Goal: Contribute content

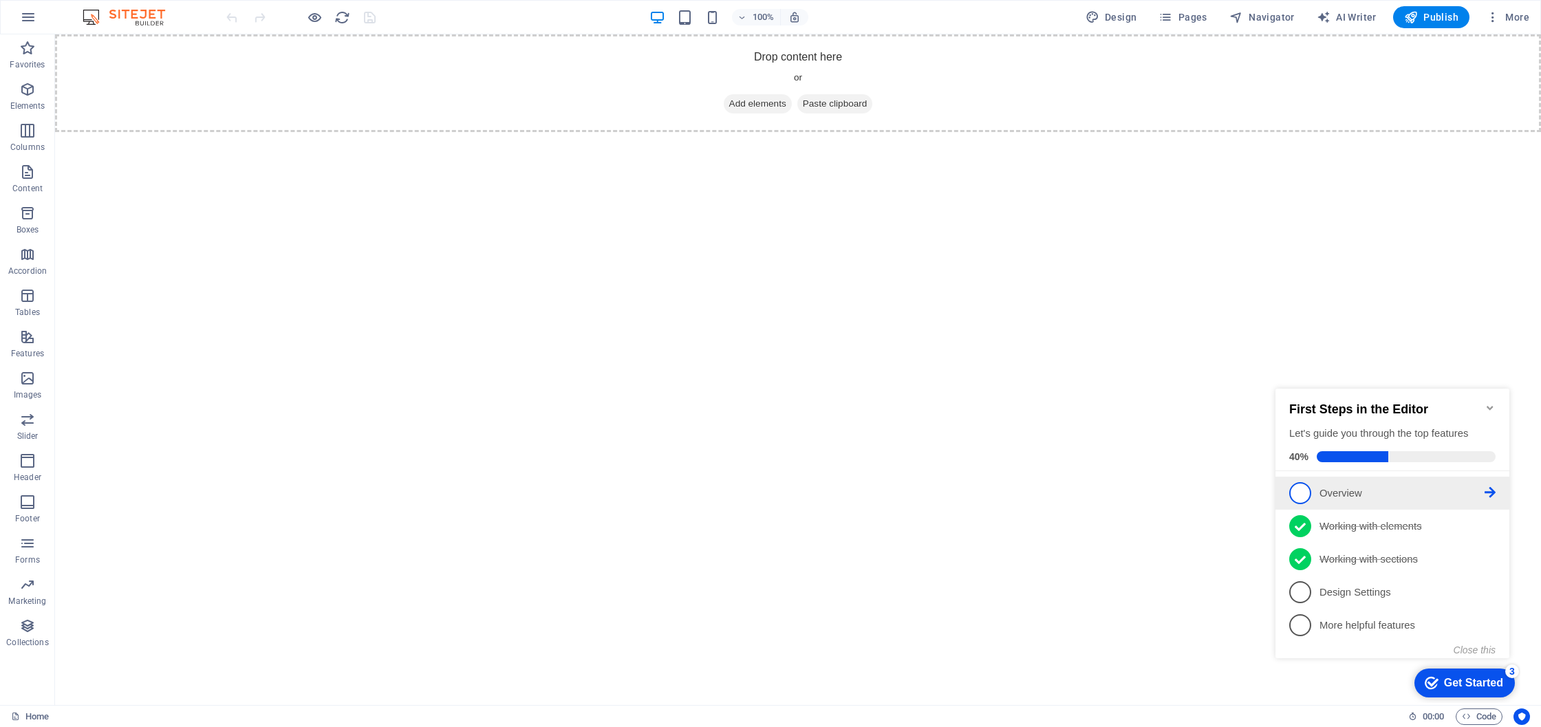
click at [1298, 490] on span "1" at bounding box center [1300, 493] width 22 height 22
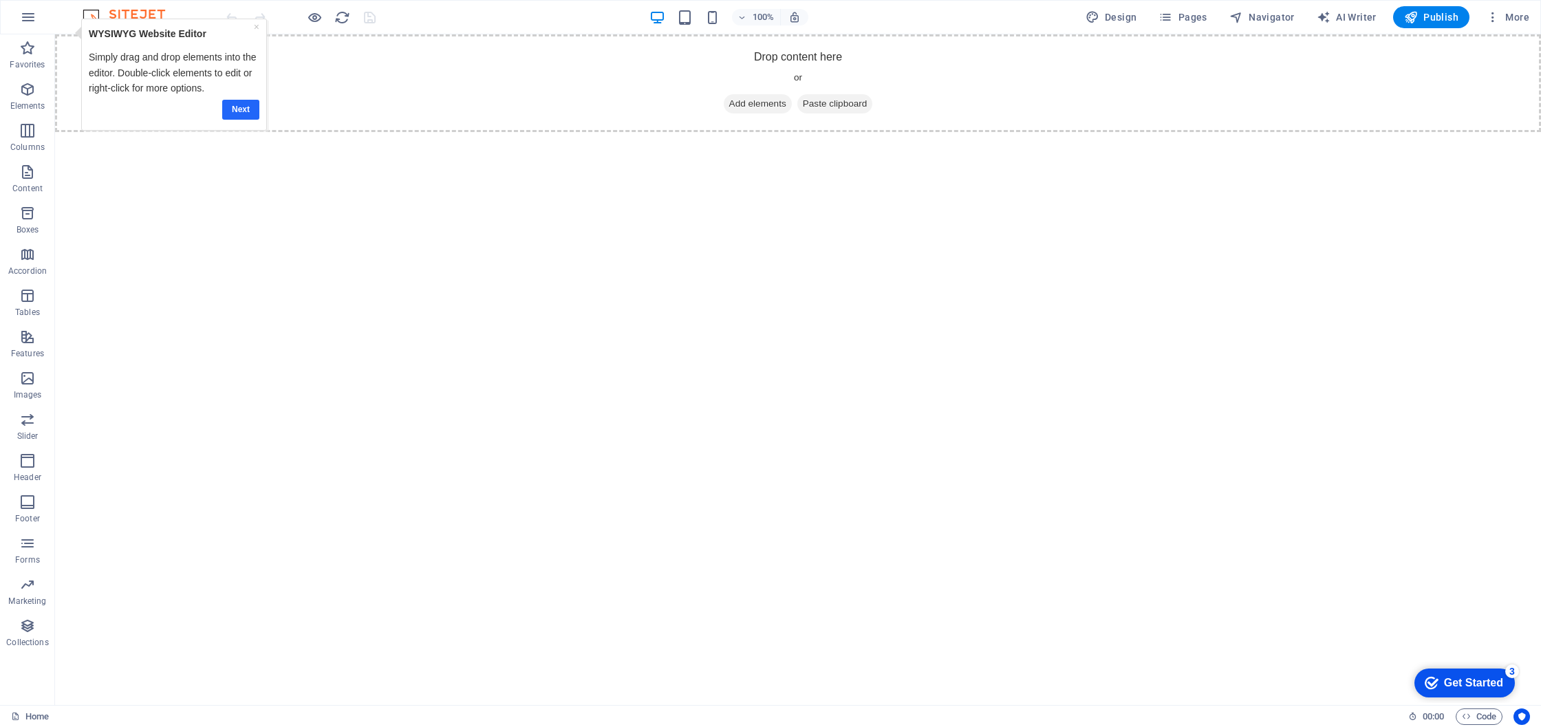
click at [245, 108] on link "Next" at bounding box center [240, 110] width 37 height 20
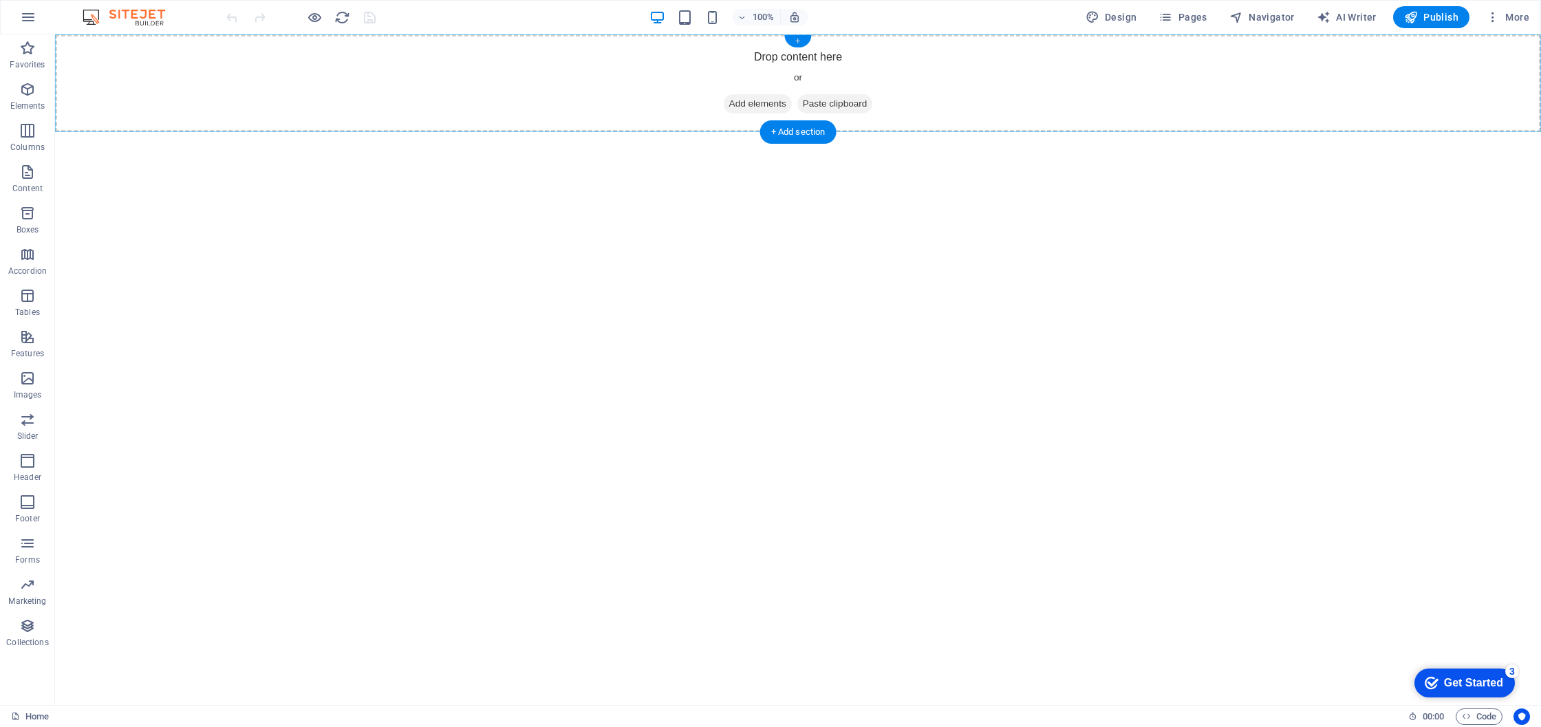
click at [801, 43] on div "+" at bounding box center [797, 41] width 27 height 12
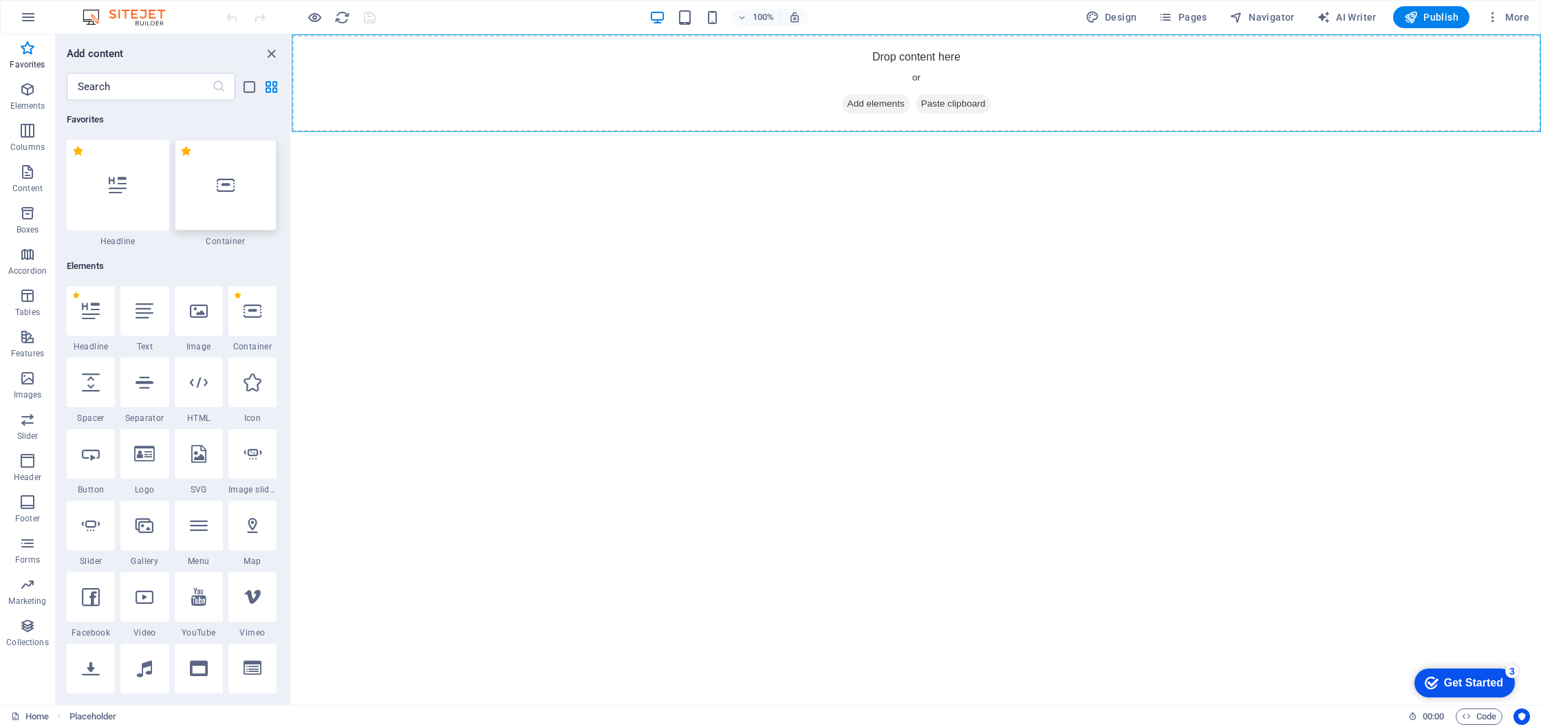
click at [221, 176] on icon at bounding box center [226, 185] width 18 height 18
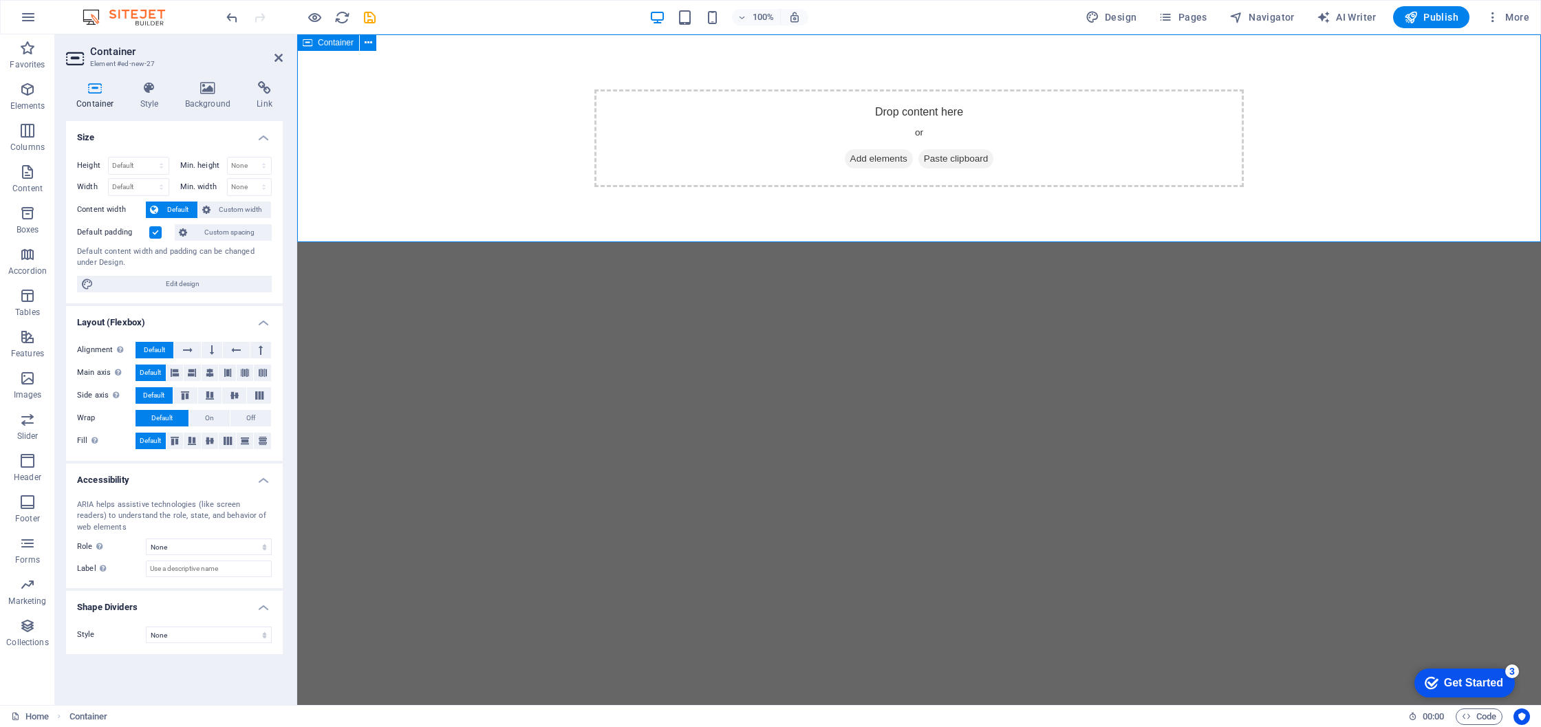
click at [889, 157] on span "Add elements" at bounding box center [879, 158] width 68 height 19
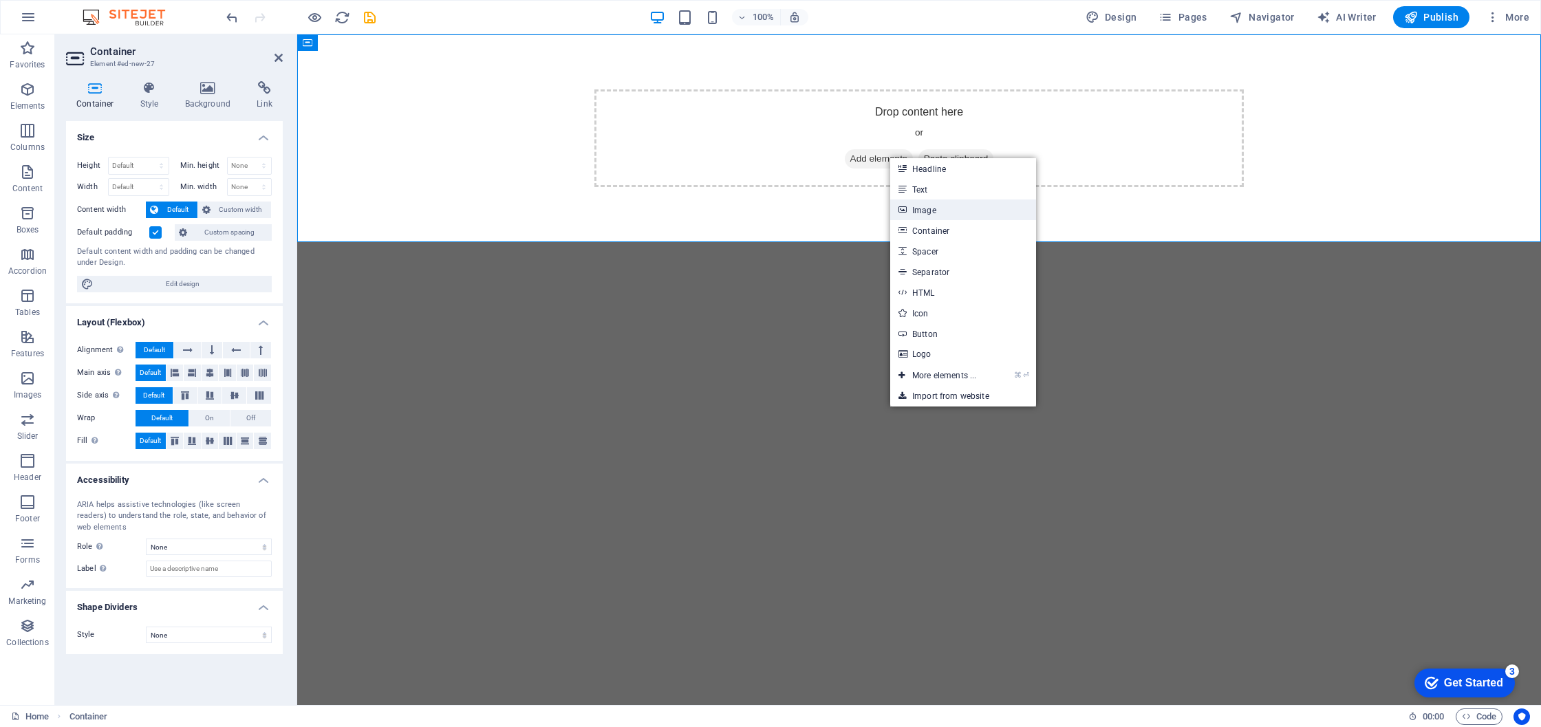
click at [926, 213] on link "Image" at bounding box center [963, 209] width 146 height 21
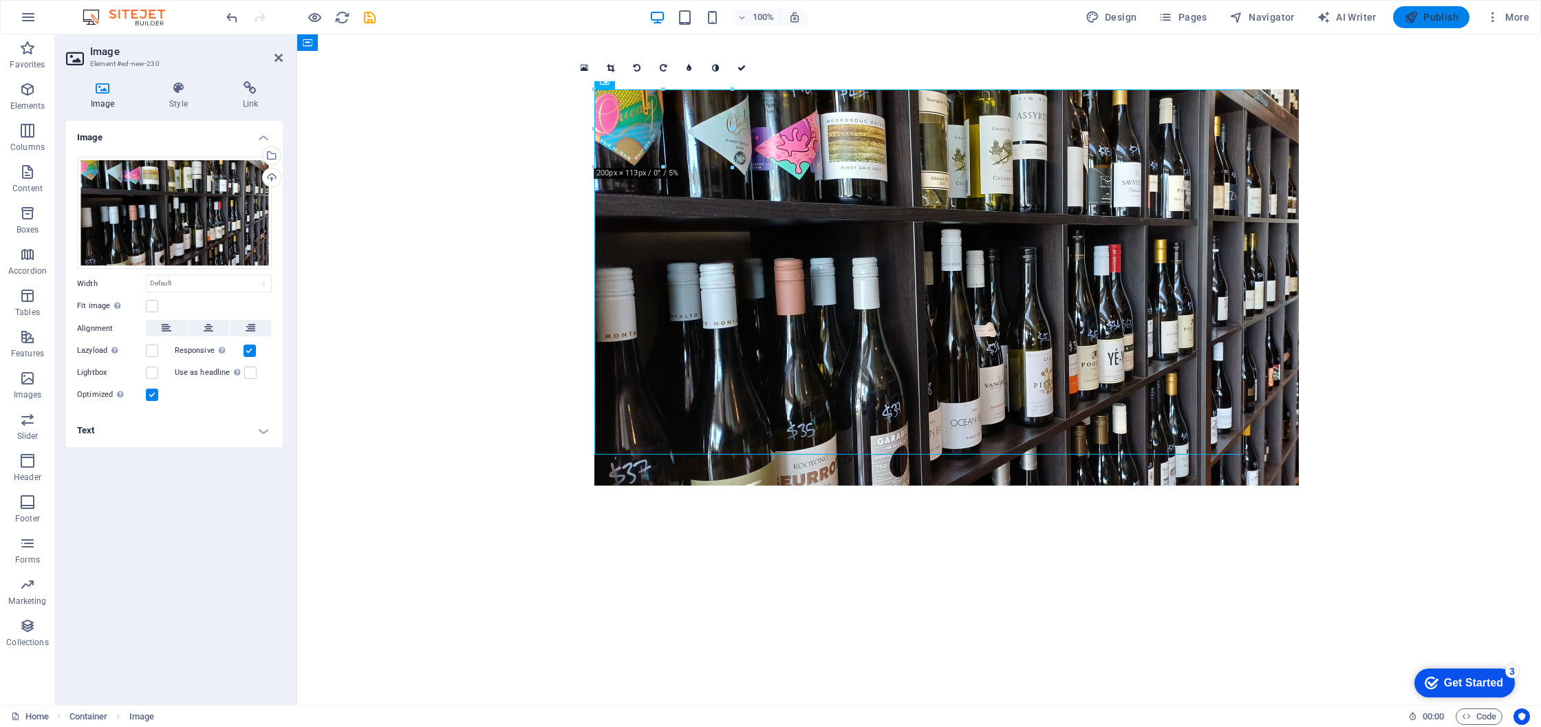
click at [1439, 16] on span "Publish" at bounding box center [1431, 17] width 54 height 14
